Goal: Transaction & Acquisition: Download file/media

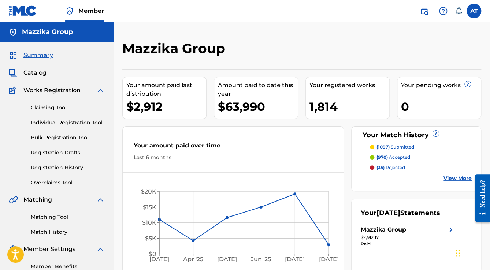
click at [32, 70] on span "Catalog" at bounding box center [34, 72] width 23 height 9
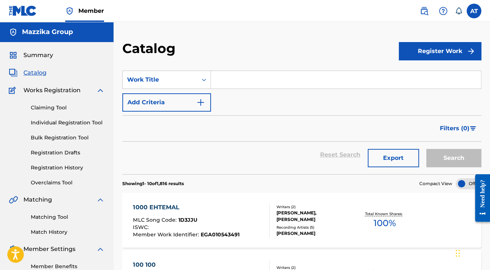
click at [203, 103] on img "Search Form" at bounding box center [200, 102] width 9 height 9
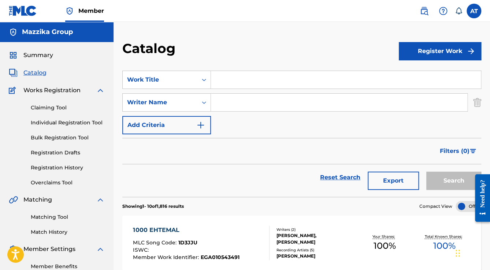
click at [228, 108] on input "Search Form" at bounding box center [339, 103] width 256 height 18
type input "madinn"
click at [453, 183] on button "Search" at bounding box center [453, 181] width 55 height 18
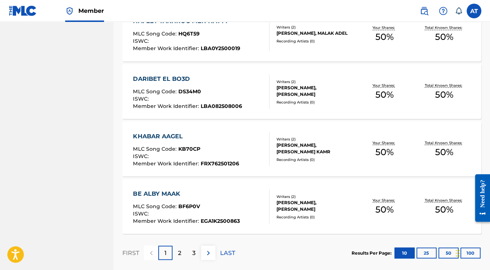
scroll to position [590, 0]
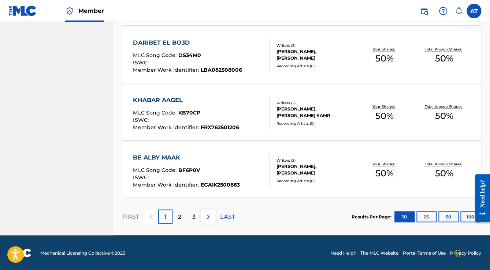
click at [463, 218] on button "100" at bounding box center [470, 216] width 20 height 11
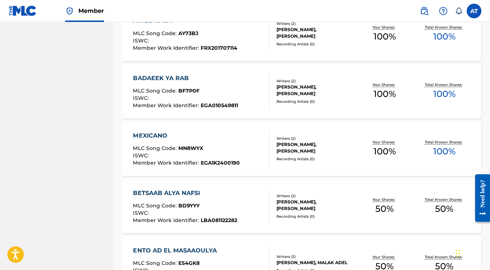
scroll to position [0, 0]
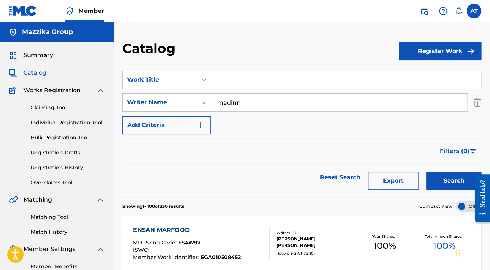
click at [394, 180] on button "Export" at bounding box center [393, 181] width 51 height 18
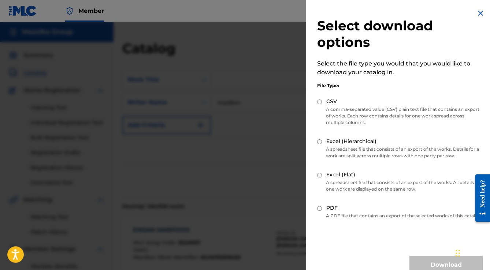
click at [322, 176] on input "Excel (Flat)" at bounding box center [319, 175] width 5 height 5
radio input "true"
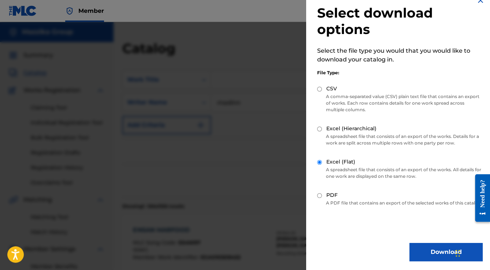
click at [419, 247] on button "Download" at bounding box center [446, 252] width 73 height 18
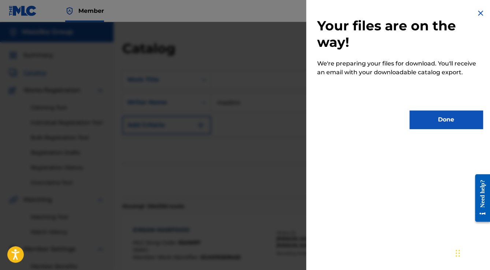
scroll to position [0, 0]
click at [431, 126] on button "Done" at bounding box center [446, 120] width 73 height 18
